Goal: Navigation & Orientation: Find specific page/section

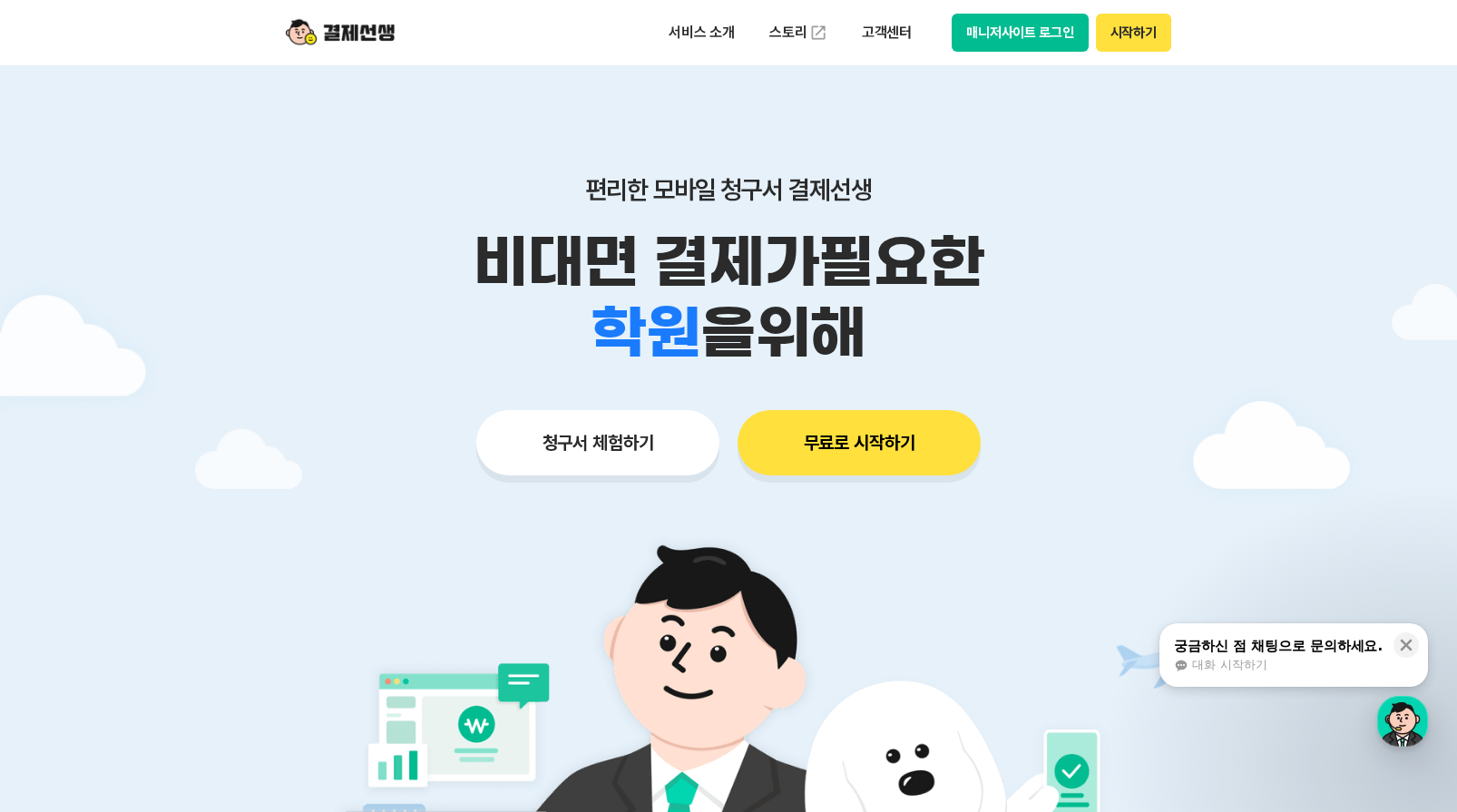
drag, startPoint x: 1106, startPoint y: 36, endPoint x: 1106, endPoint y: 10, distance: 26.0
click at [1106, 36] on button "시작하기" at bounding box center [1134, 32] width 76 height 38
click at [1004, 35] on button "매니저사이트 로그인" at bounding box center [1020, 32] width 137 height 38
click at [1045, 33] on button "매니저사이트 로그인" at bounding box center [1020, 32] width 137 height 38
click at [1047, 31] on button "매니저사이트 로그인" at bounding box center [1020, 32] width 137 height 38
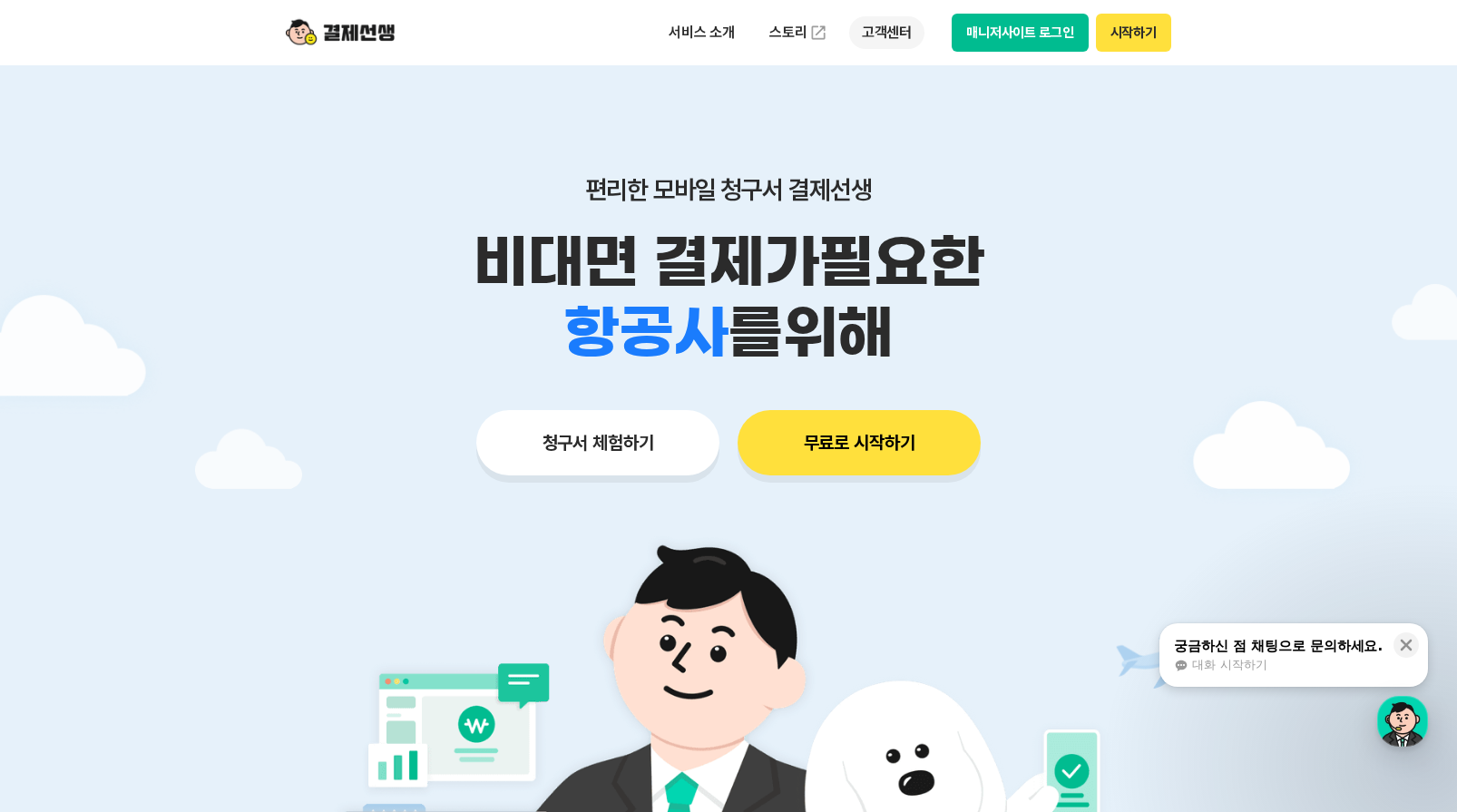
click at [887, 36] on p "고객센터" at bounding box center [887, 32] width 76 height 32
drag, startPoint x: 1013, startPoint y: 31, endPoint x: 1018, endPoint y: 8, distance: 23.5
click at [1013, 30] on button "매니저사이트 로그인" at bounding box center [1020, 32] width 137 height 38
click at [985, 29] on button "매니저사이트 로그인" at bounding box center [1020, 32] width 137 height 38
click at [1110, 49] on button "시작하기" at bounding box center [1134, 32] width 76 height 38
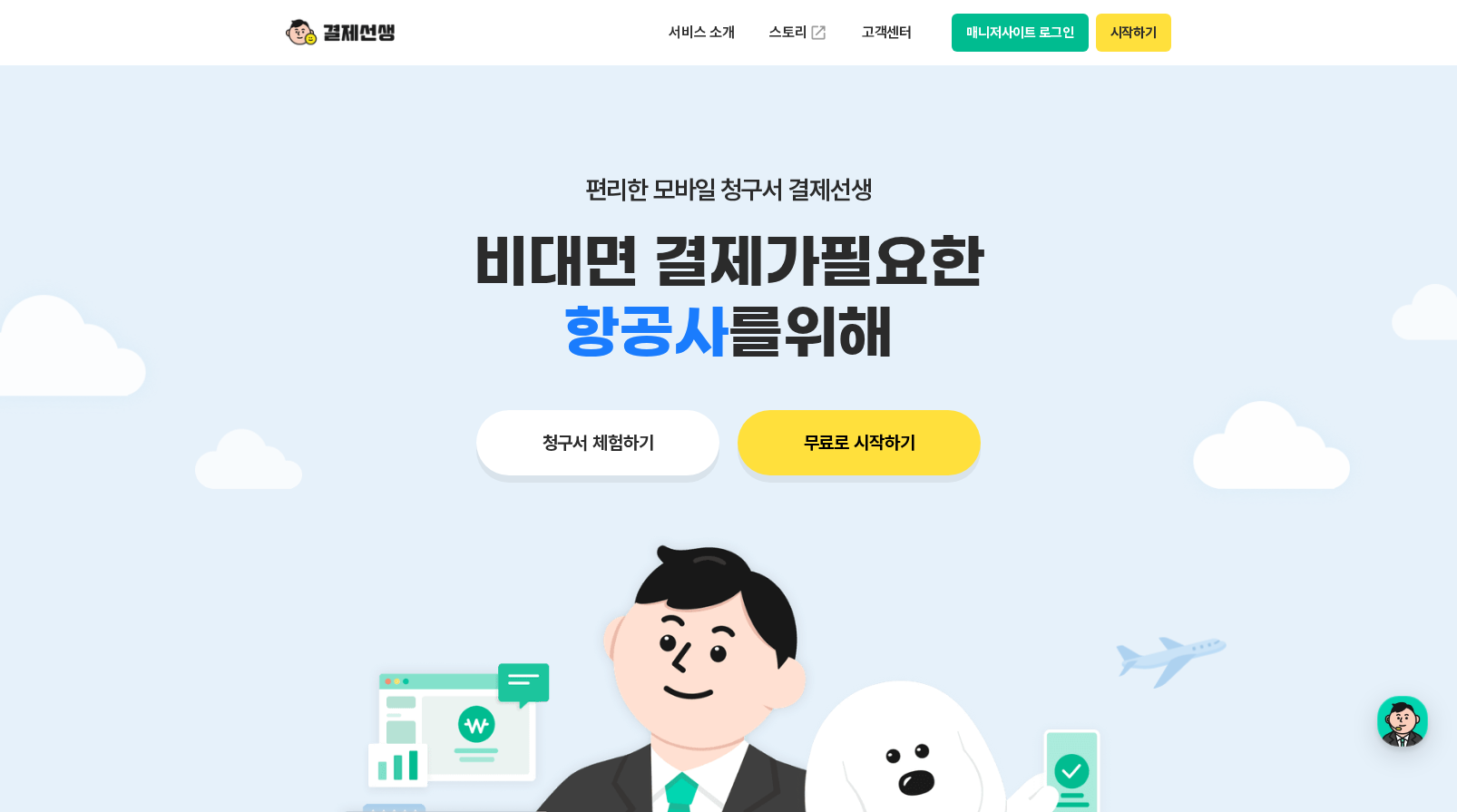
drag, startPoint x: 1045, startPoint y: 30, endPoint x: 1046, endPoint y: 7, distance: 23.0
click at [1045, 30] on button "매니저사이트 로그인" at bounding box center [1020, 32] width 137 height 38
